Goal: Use online tool/utility: Utilize a website feature to perform a specific function

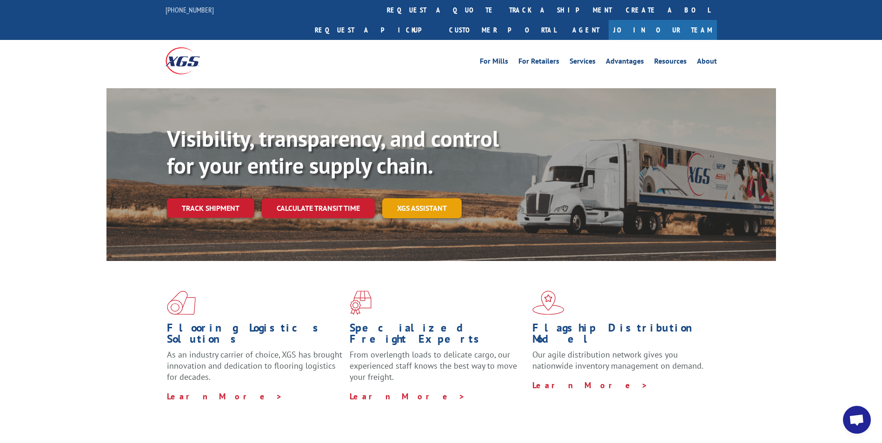
click at [417, 198] on link "XGS ASSISTANT" at bounding box center [421, 208] width 79 height 20
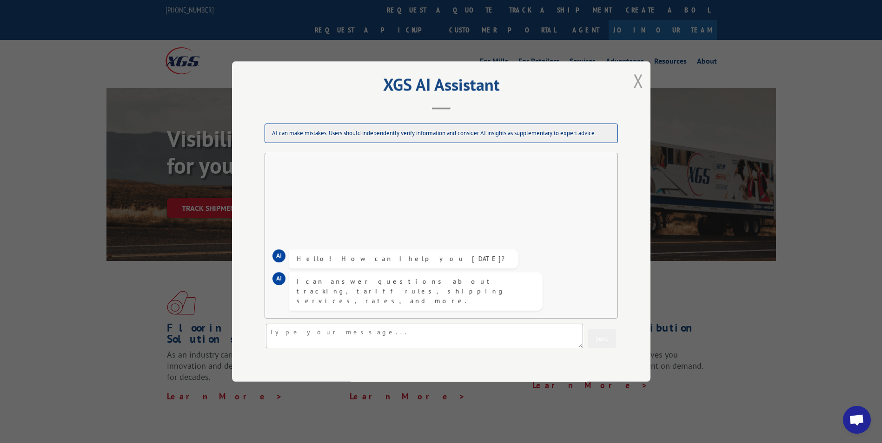
click at [636, 84] on button "Close modal" at bounding box center [638, 80] width 10 height 25
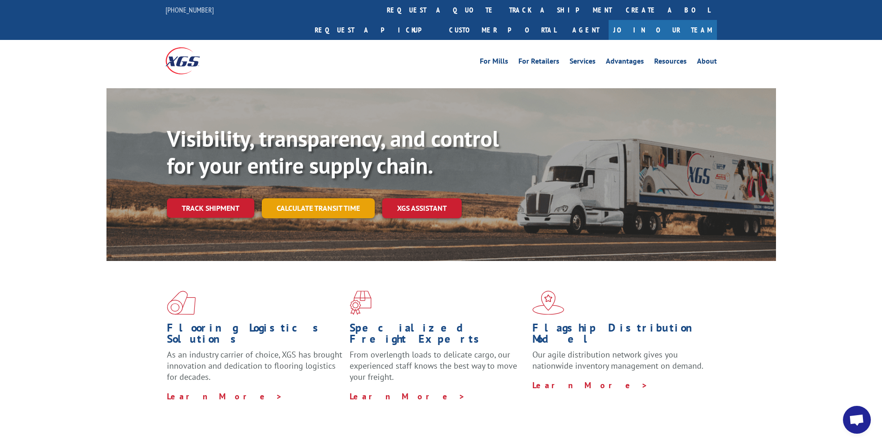
click at [302, 198] on link "Calculate transit time" at bounding box center [318, 208] width 113 height 20
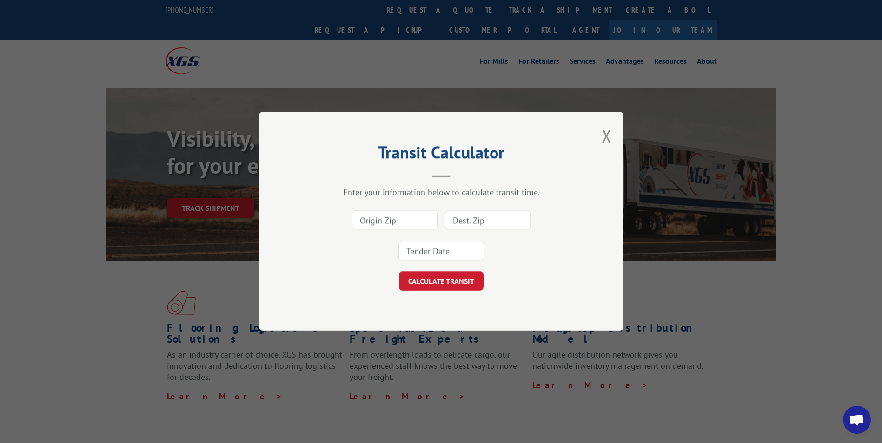
click at [402, 217] on input at bounding box center [395, 221] width 86 height 20
paste input "60131"
type input "60131"
click at [490, 233] on div "60131" at bounding box center [440, 235] width 271 height 61
click at [488, 224] on input at bounding box center [488, 221] width 86 height 20
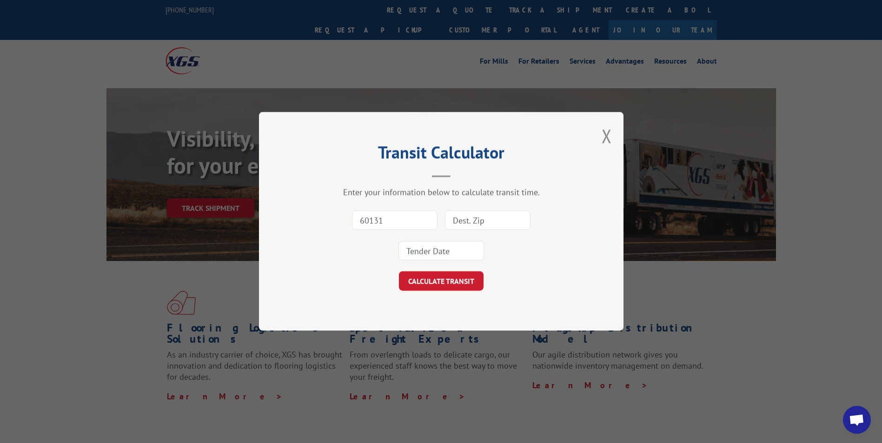
paste input "34736"
type input "34736"
click at [432, 257] on input at bounding box center [441, 252] width 86 height 20
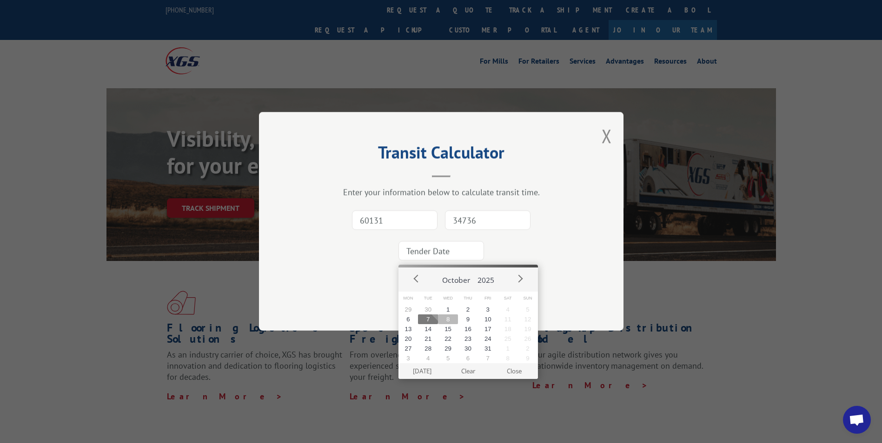
click at [449, 320] on button "8" at bounding box center [448, 320] width 20 height 10
type input "[DATE]"
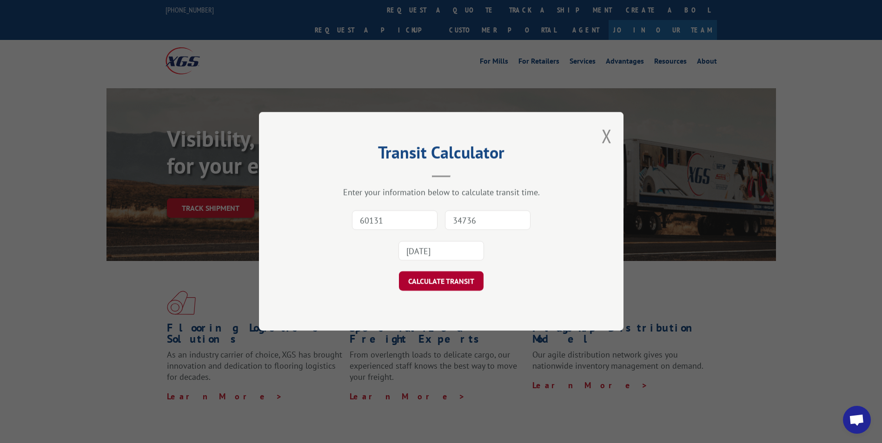
click at [461, 281] on button "CALCULATE TRANSIT" at bounding box center [441, 282] width 85 height 20
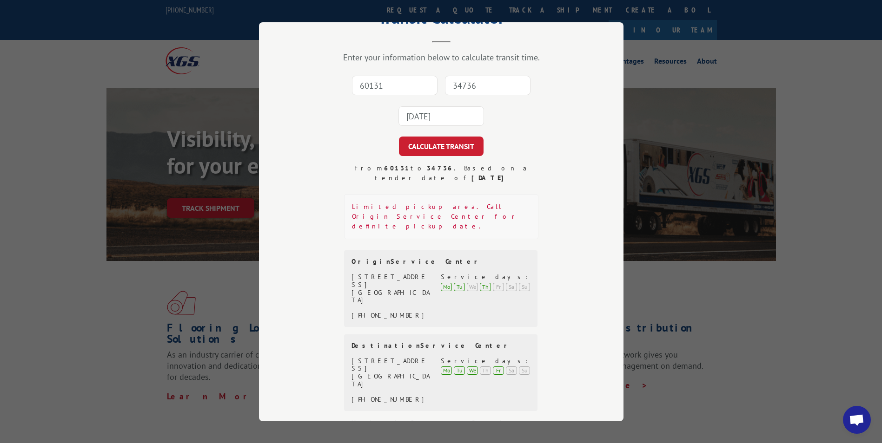
scroll to position [66, 0]
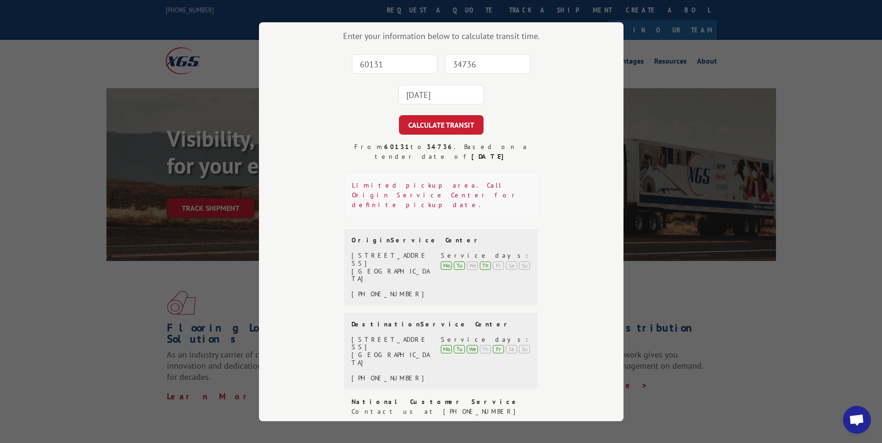
click at [753, 281] on div "Transit Calculator Enter your information below to calculate transit time. 6013…" at bounding box center [441, 221] width 882 height 443
